Goal: Transaction & Acquisition: Purchase product/service

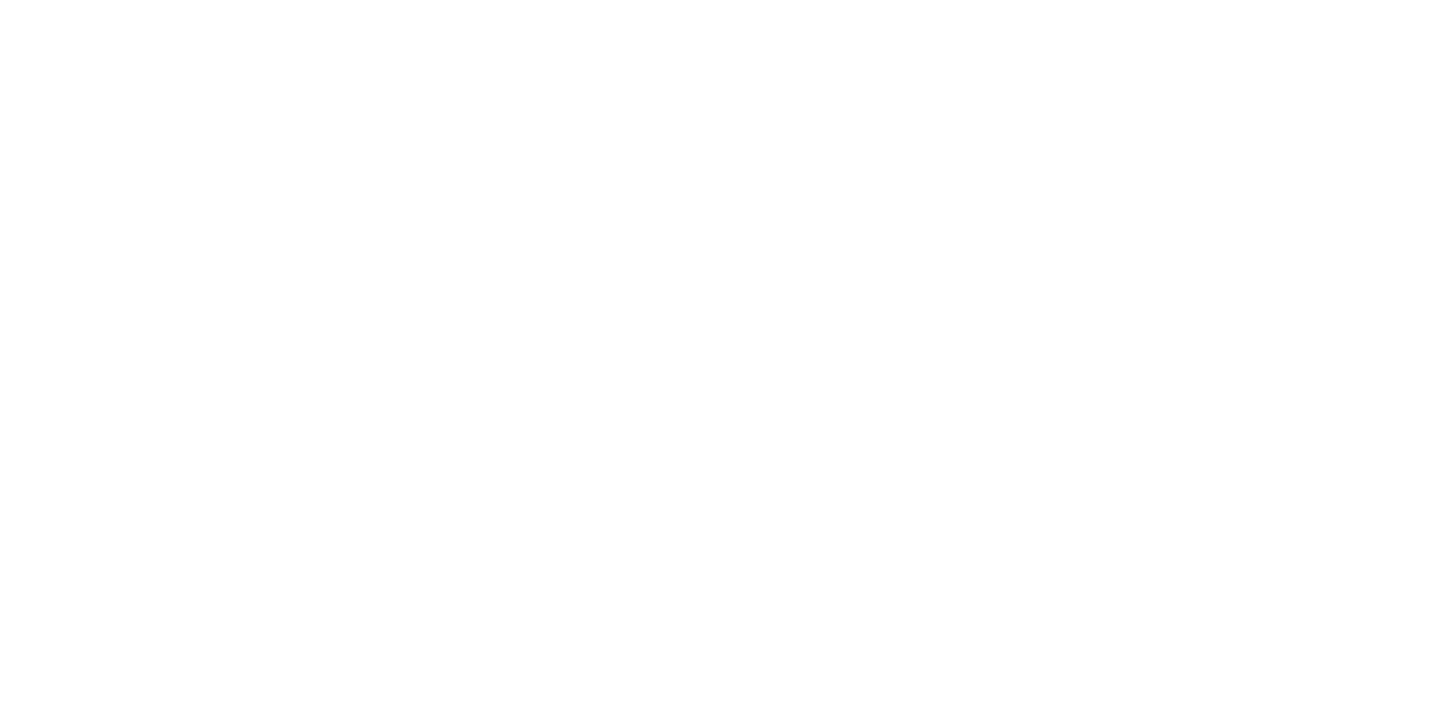
click at [813, 341] on li "29/30" at bounding box center [805, 337] width 39 height 24
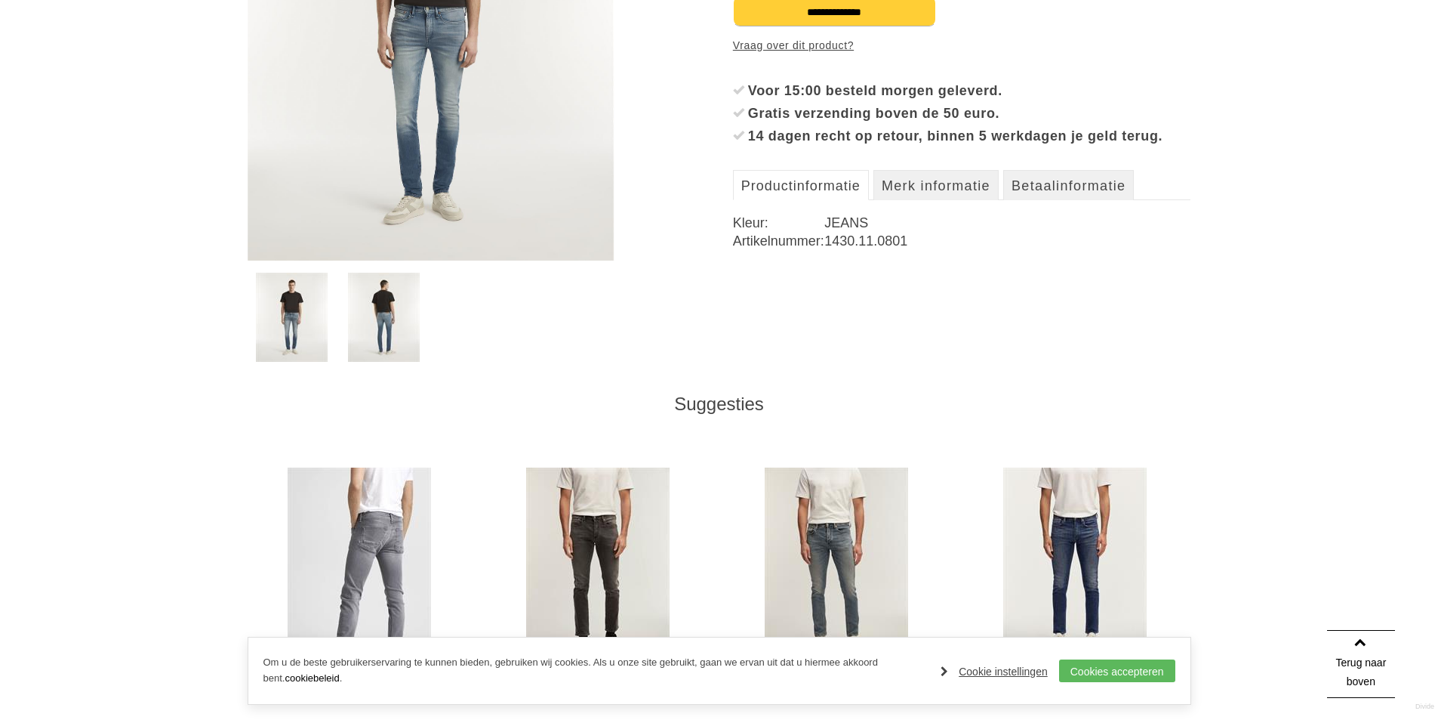
scroll to position [604, 0]
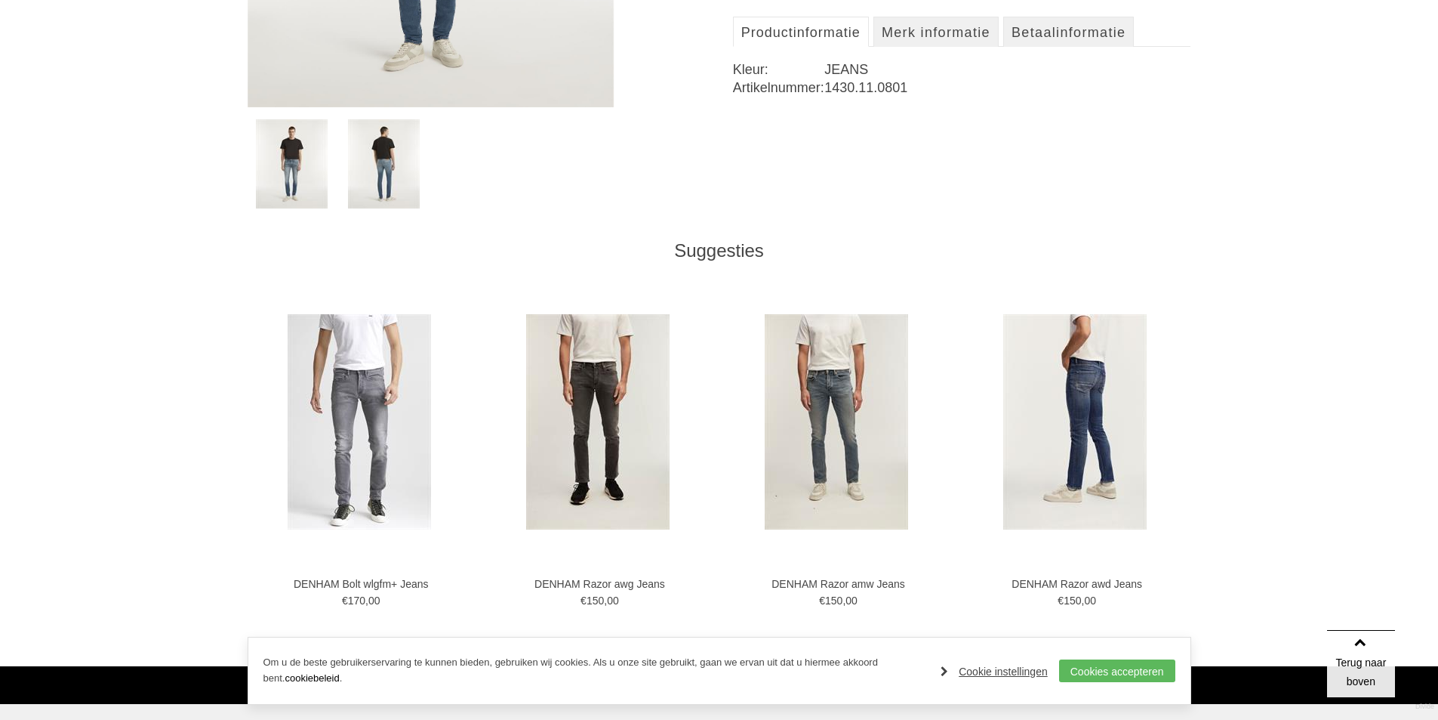
click at [1090, 443] on img at bounding box center [1074, 421] width 143 height 215
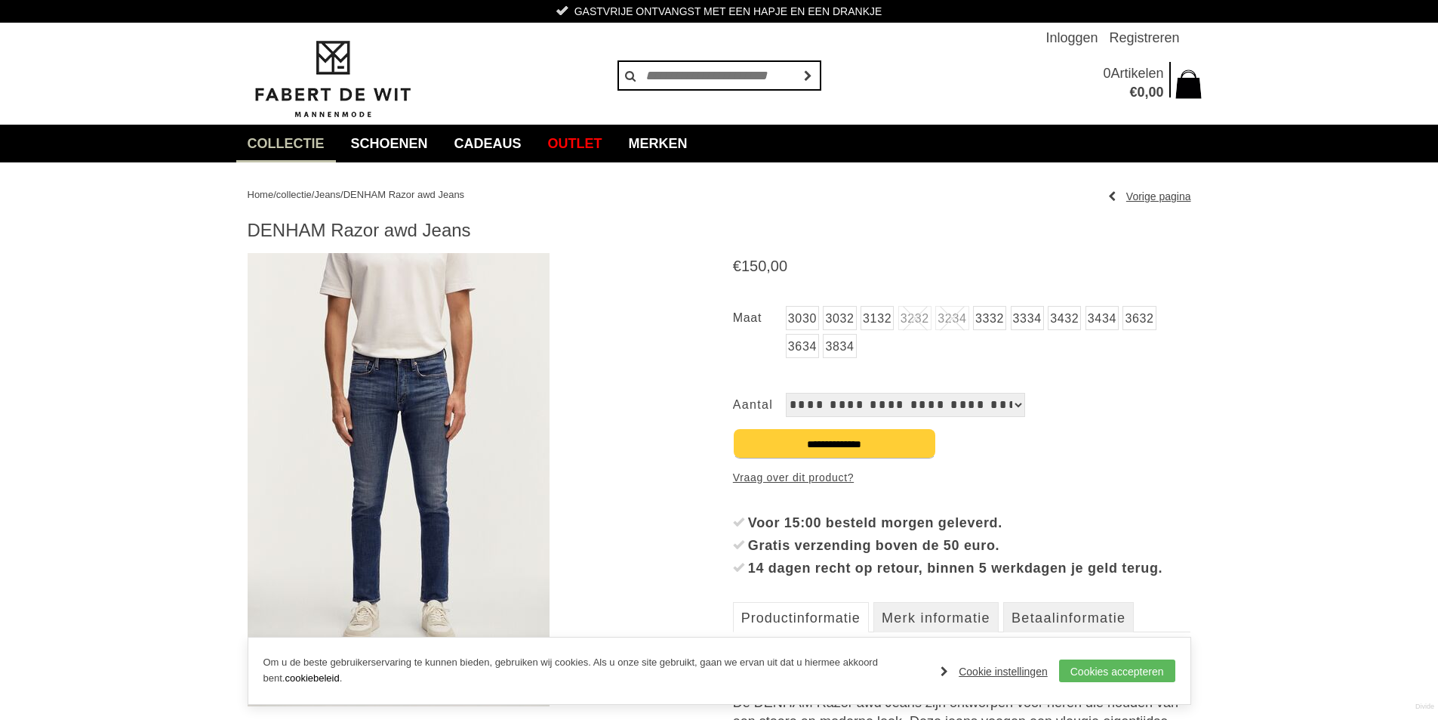
click at [414, 443] on img at bounding box center [399, 479] width 302 height 453
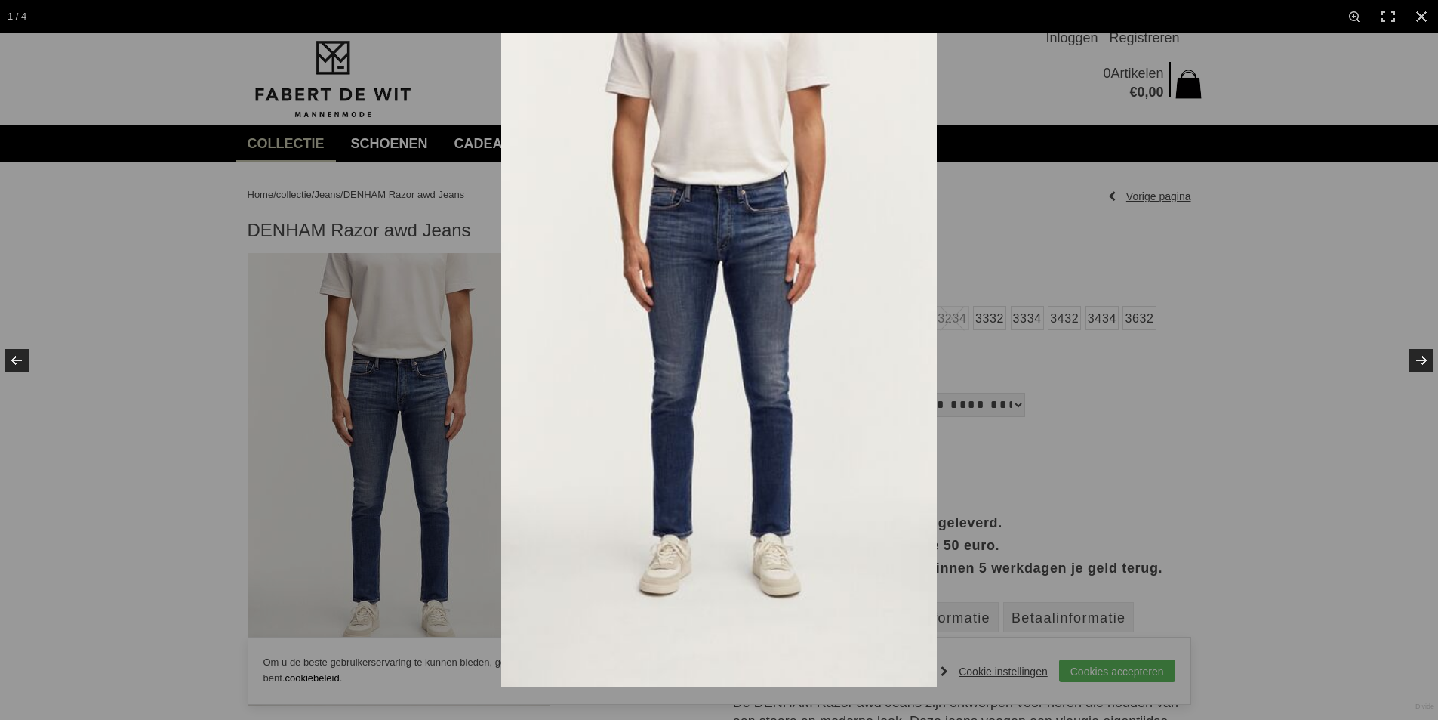
click at [668, 307] on img at bounding box center [719, 359] width 436 height 653
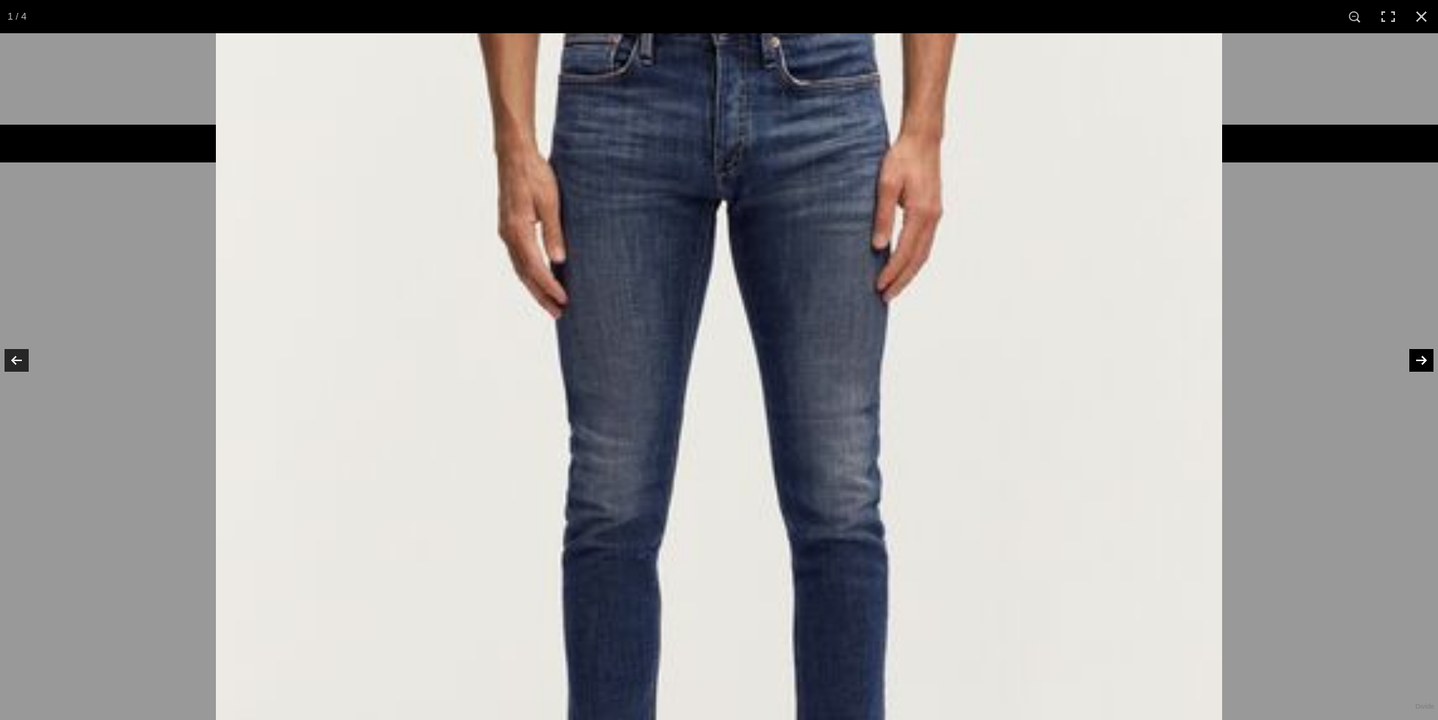
click at [1420, 356] on link at bounding box center [1412, 360] width 53 height 76
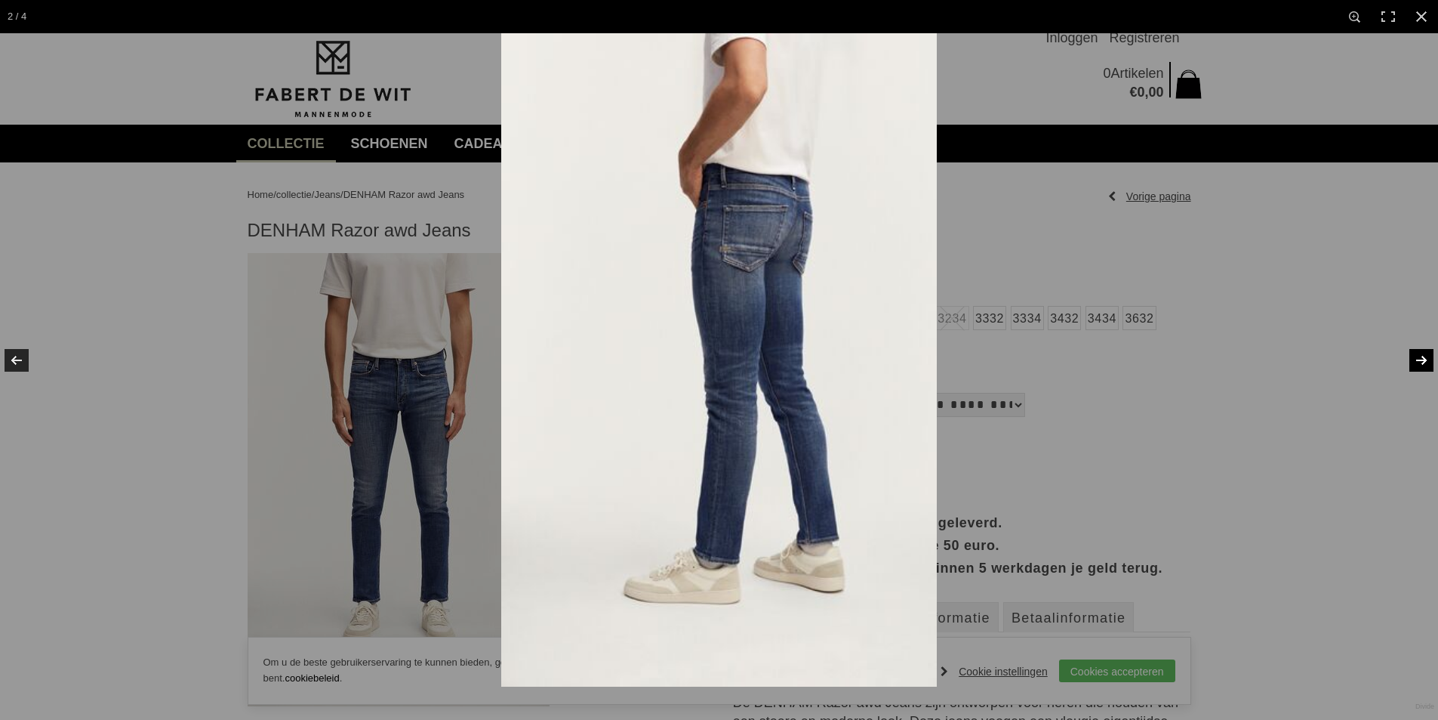
click at [1420, 356] on link at bounding box center [1412, 360] width 53 height 76
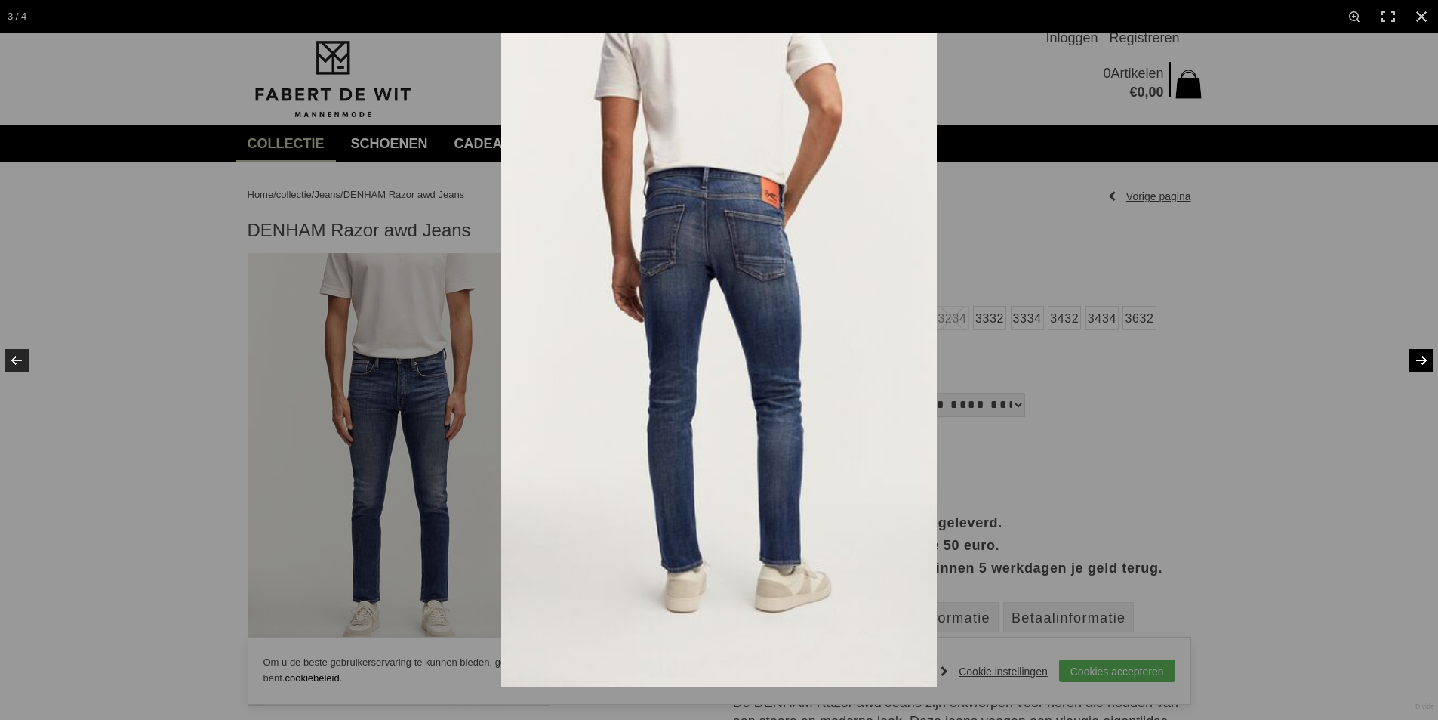
click at [1420, 359] on link at bounding box center [1412, 360] width 53 height 76
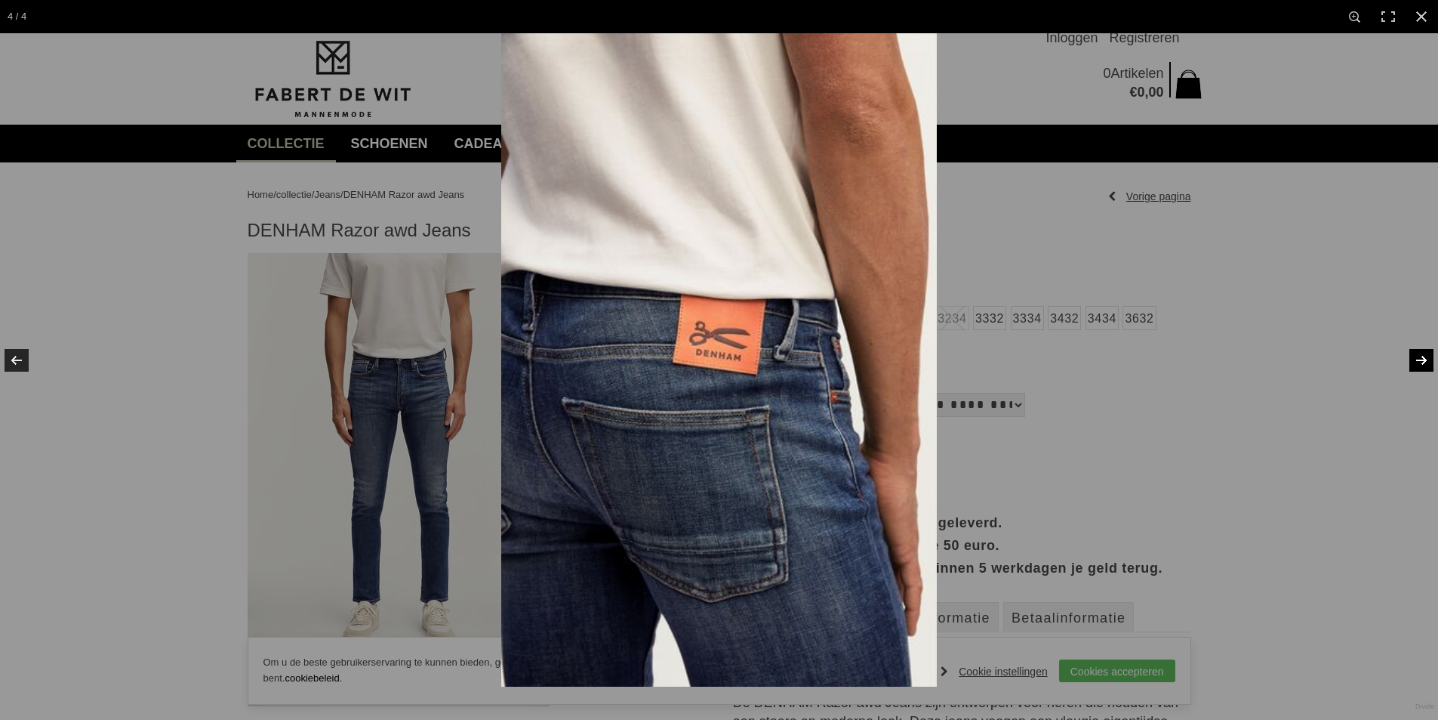
click at [1419, 359] on link at bounding box center [1412, 360] width 53 height 76
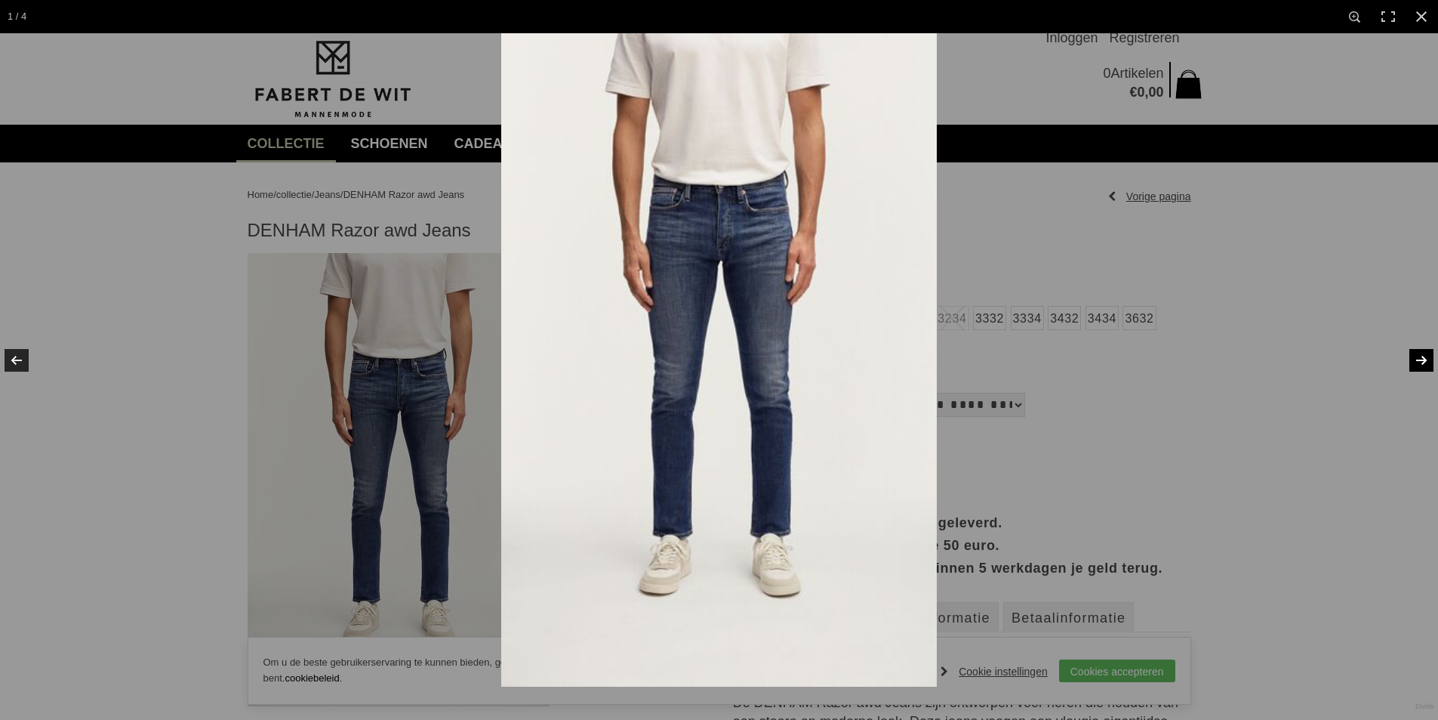
click at [1418, 359] on link at bounding box center [1412, 360] width 53 height 76
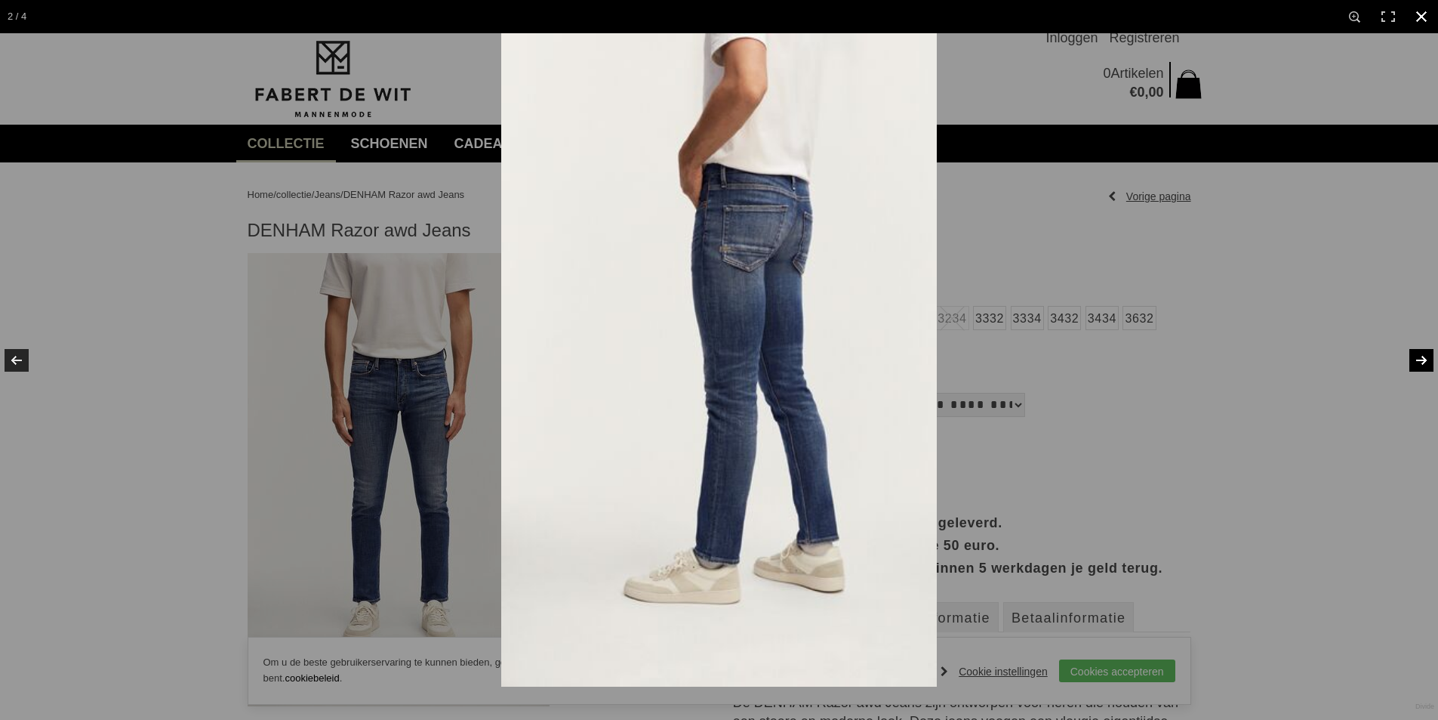
click at [1384, 323] on div at bounding box center [1220, 393] width 1438 height 720
